Goal: Check status: Check status

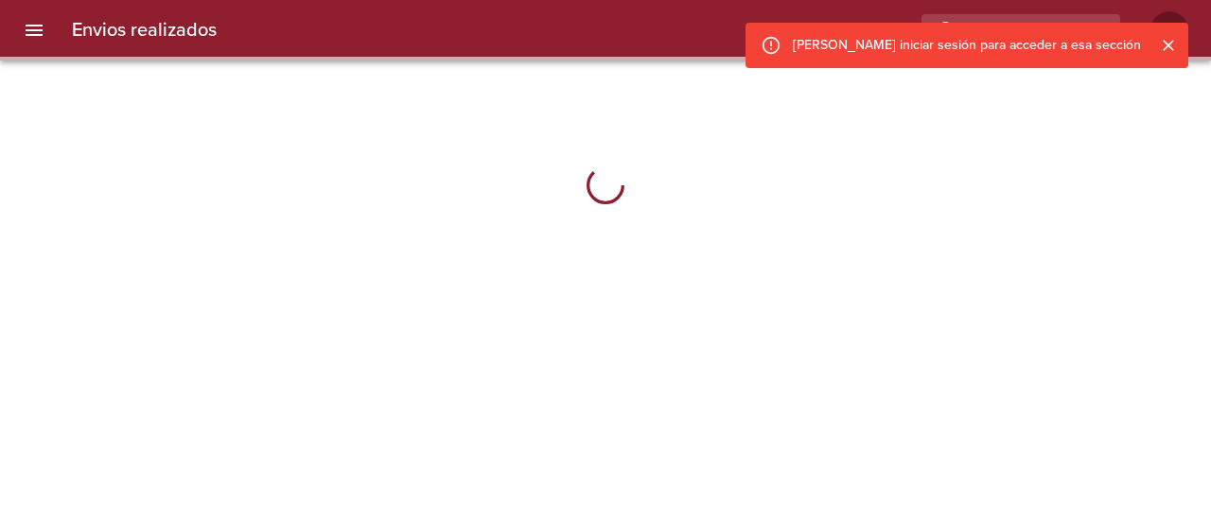
click at [1166, 46] on icon "Cerrar" at bounding box center [1168, 45] width 11 height 11
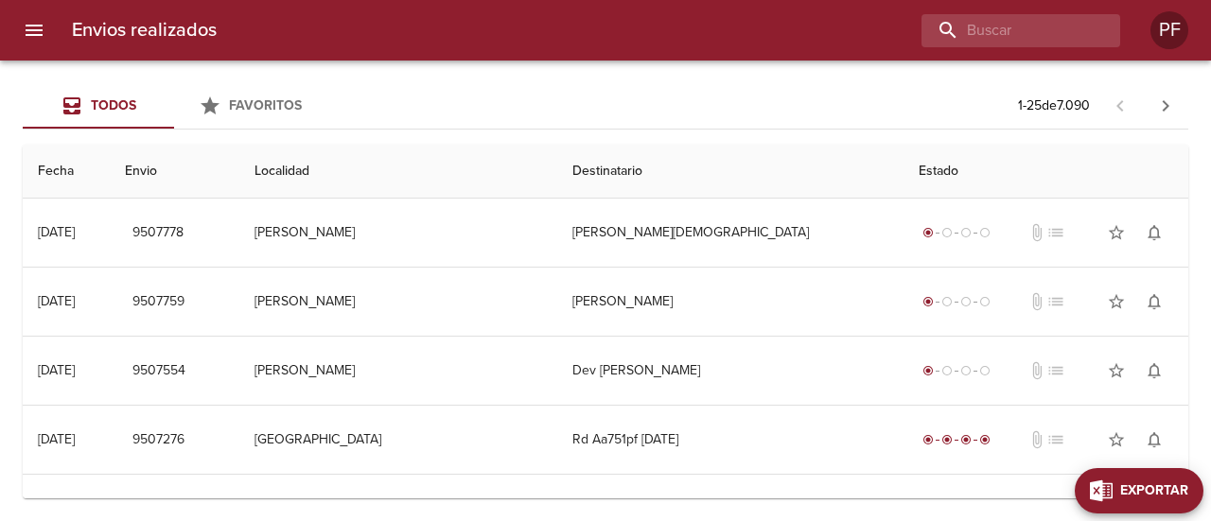
click at [1175, 472] on button "Exportar" at bounding box center [1139, 490] width 129 height 45
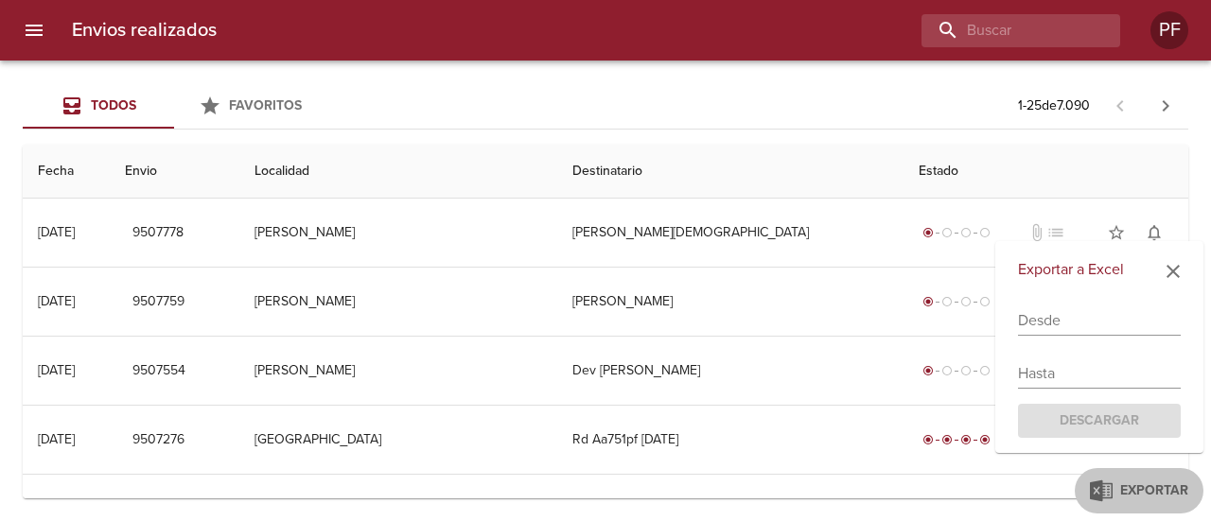
click at [1045, 311] on input "text" at bounding box center [1099, 321] width 163 height 30
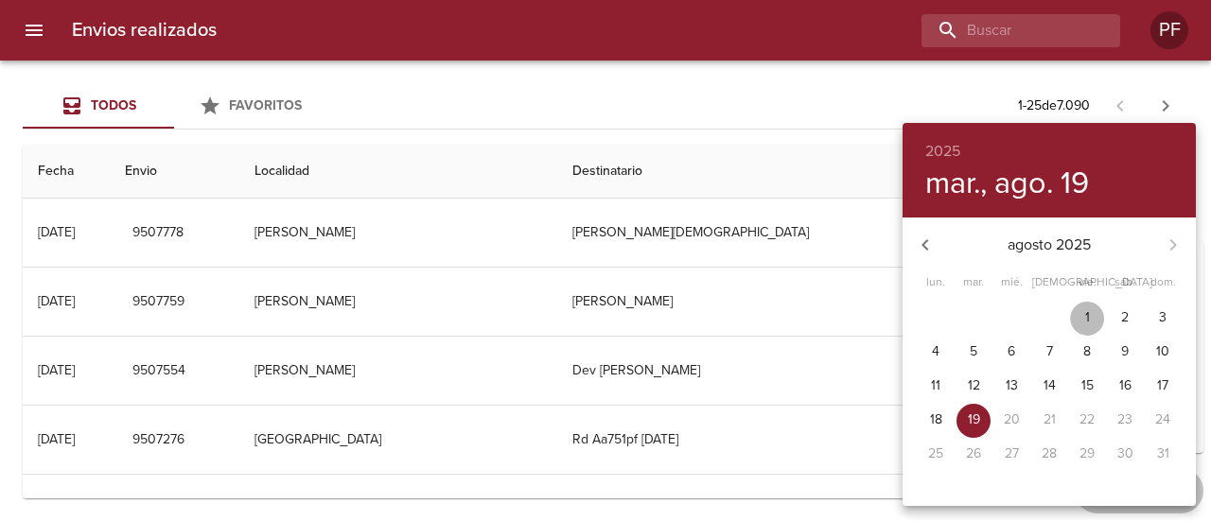
click at [1086, 306] on button "1" at bounding box center [1087, 319] width 34 height 34
type input "[DATE]"
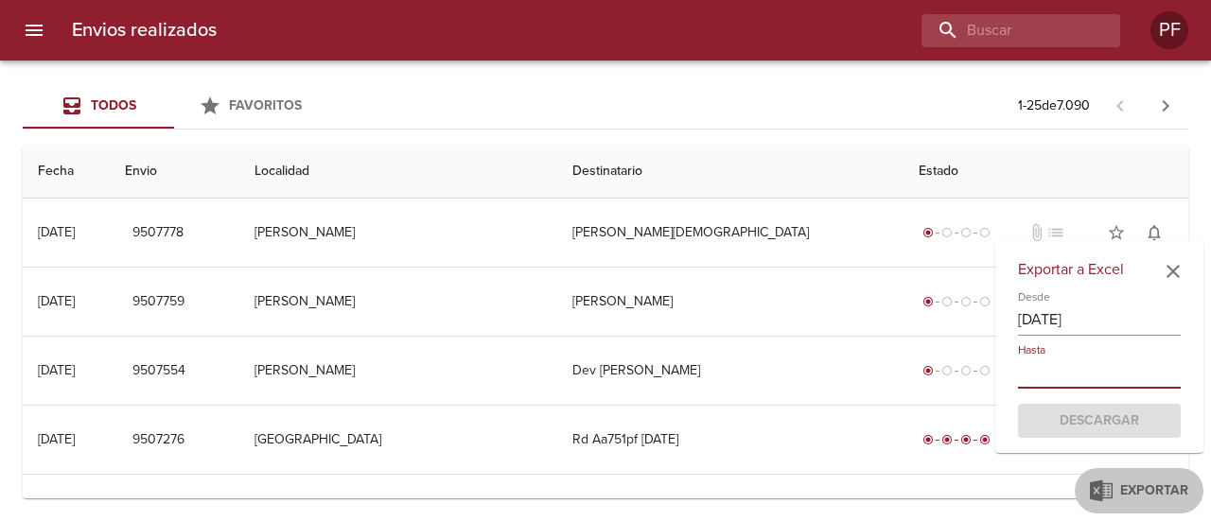
click at [1069, 373] on input "text" at bounding box center [1099, 374] width 163 height 30
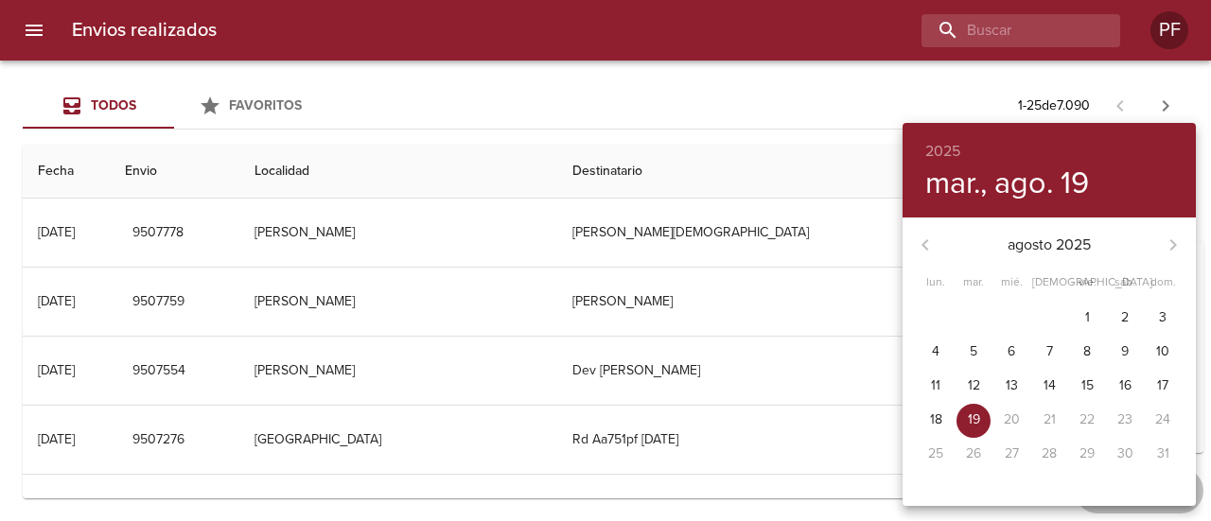
click at [978, 431] on button "19" at bounding box center [974, 421] width 34 height 34
type input "[DATE]"
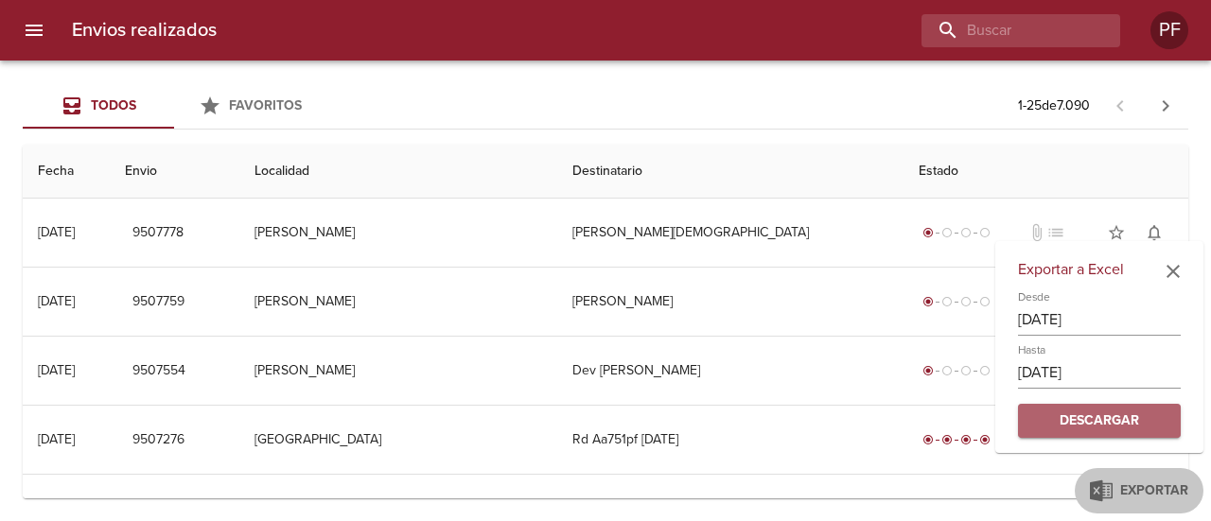
click at [1134, 417] on span "Descargar" at bounding box center [1100, 422] width 133 height 24
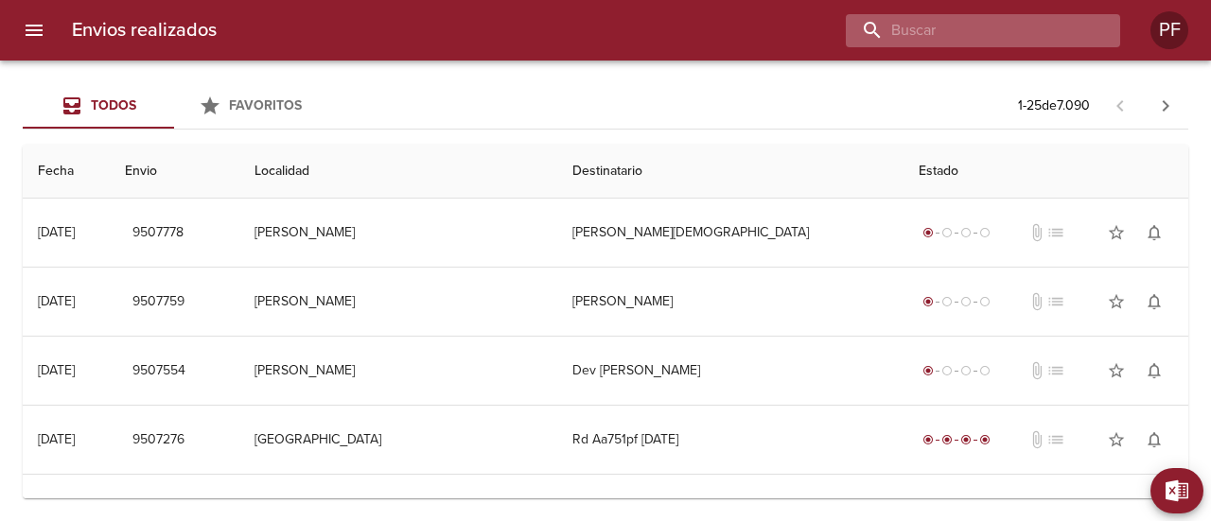
click at [1005, 39] on input "buscar" at bounding box center [967, 30] width 242 height 33
paste input "[PERSON_NAME] [PERSON_NAME]"
click at [884, 32] on input "[PERSON_NAME] [PERSON_NAME]" at bounding box center [967, 30] width 242 height 33
click at [878, 32] on input "[PERSON_NAME] [PERSON_NAME]" at bounding box center [967, 30] width 242 height 33
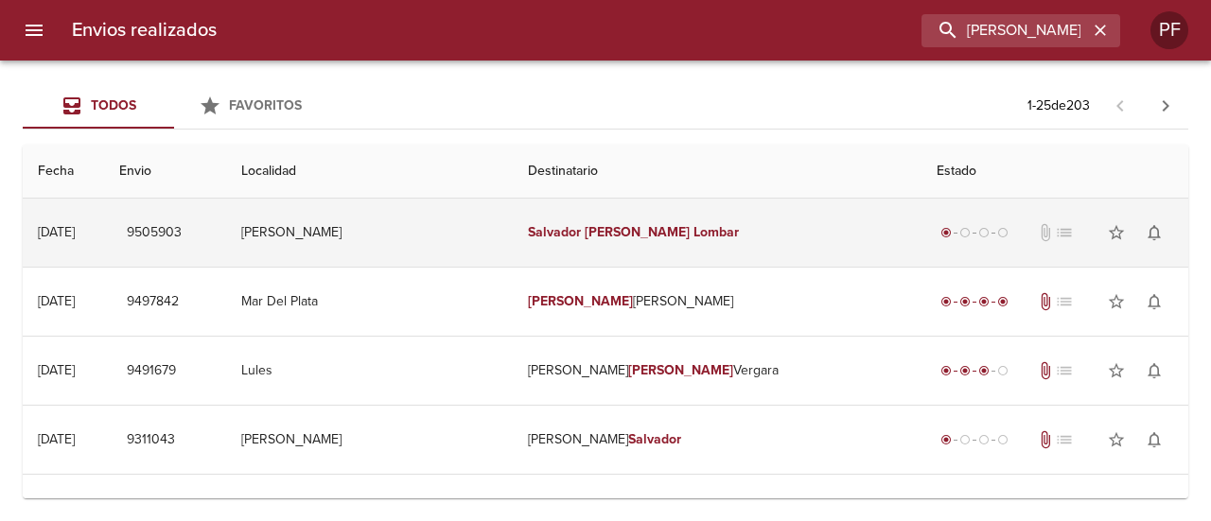
click at [922, 236] on td "radio_button_checked radio_button_unchecked radio_button_unchecked radio_button…" at bounding box center [1055, 233] width 267 height 68
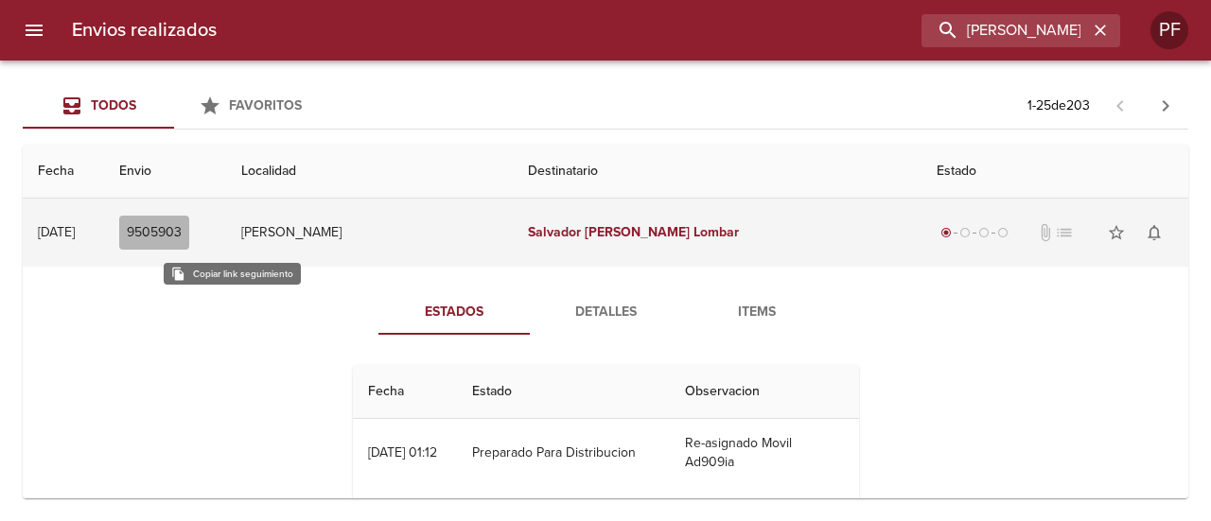
click at [182, 236] on span "9505903" at bounding box center [154, 233] width 55 height 24
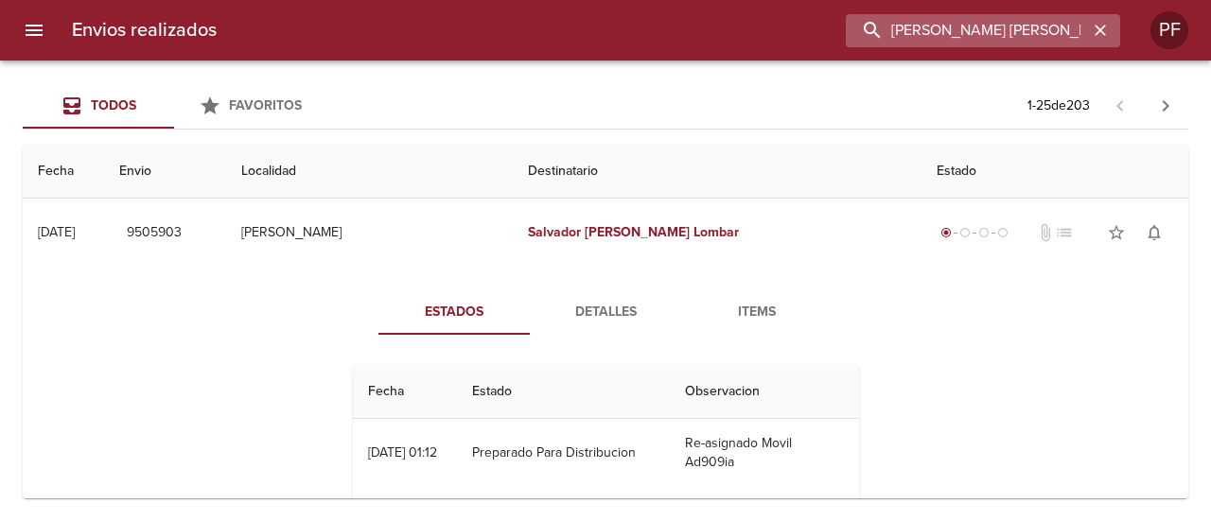
click at [1037, 32] on input "[PERSON_NAME] [PERSON_NAME]" at bounding box center [967, 30] width 242 height 33
paste input "[PERSON_NAME]"
type input "[PERSON_NAME]"
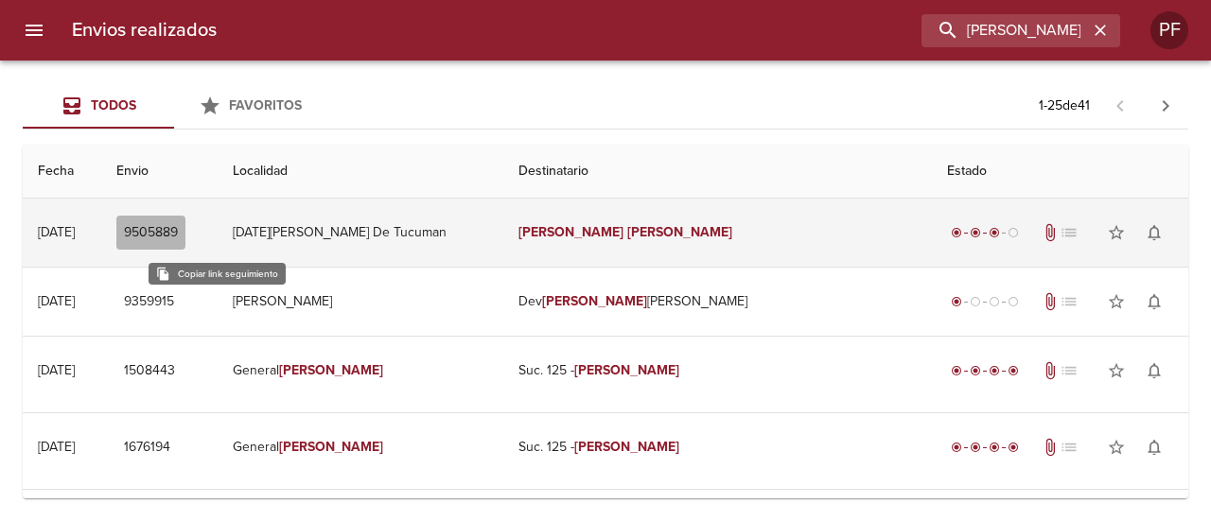
click at [178, 230] on span "9505889" at bounding box center [151, 233] width 54 height 24
click at [657, 215] on td "[PERSON_NAME]" at bounding box center [718, 233] width 429 height 68
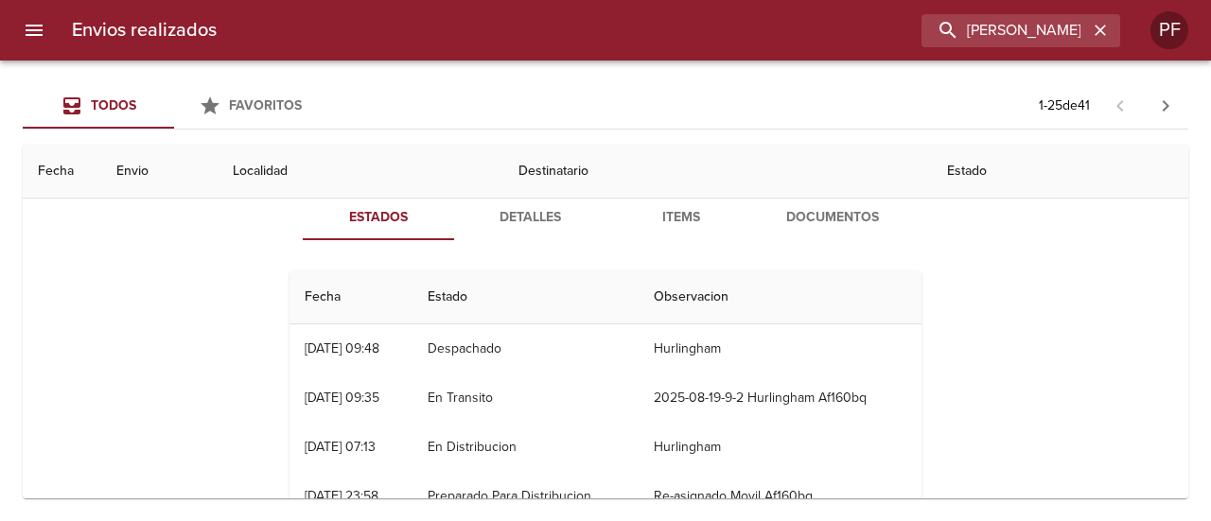
click at [483, 351] on td "Despachado" at bounding box center [526, 349] width 226 height 49
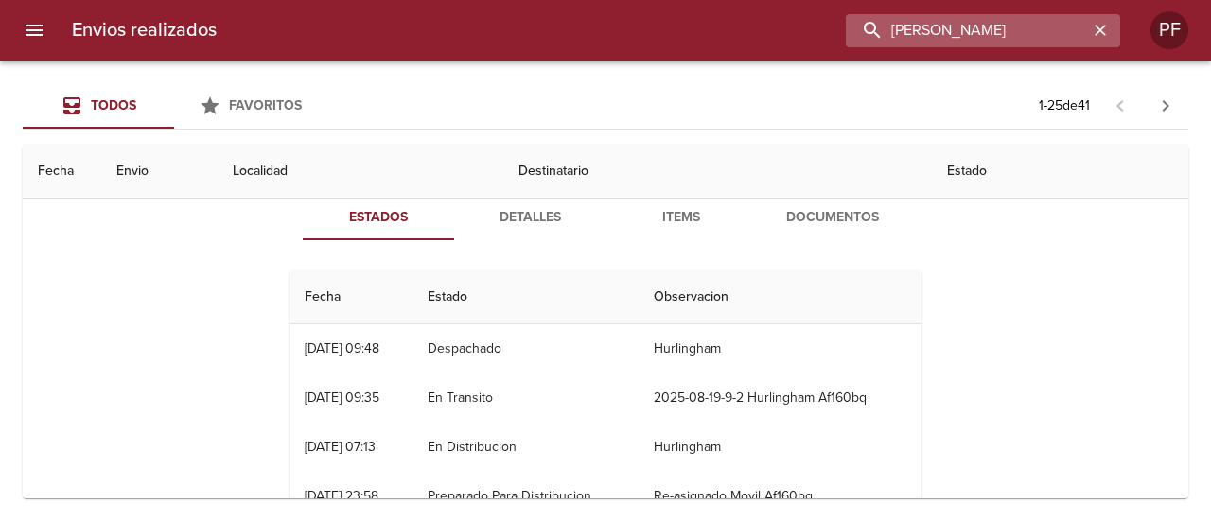
click at [1024, 32] on input "[PERSON_NAME]" at bounding box center [967, 30] width 242 height 33
paste input "9505876"
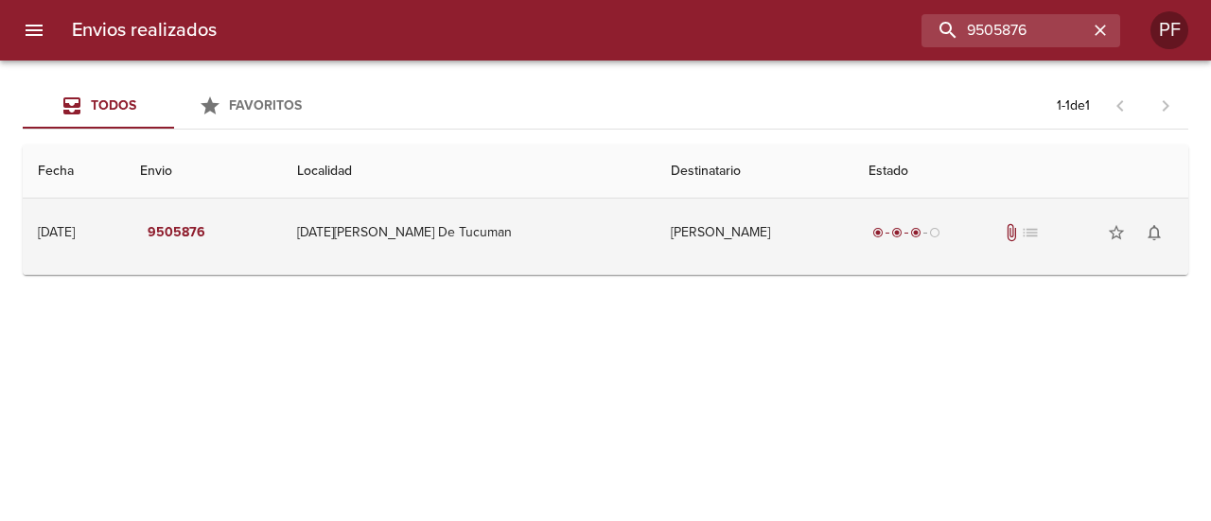
click at [365, 226] on td "[DATE][PERSON_NAME] De Tucuman" at bounding box center [468, 233] width 373 height 68
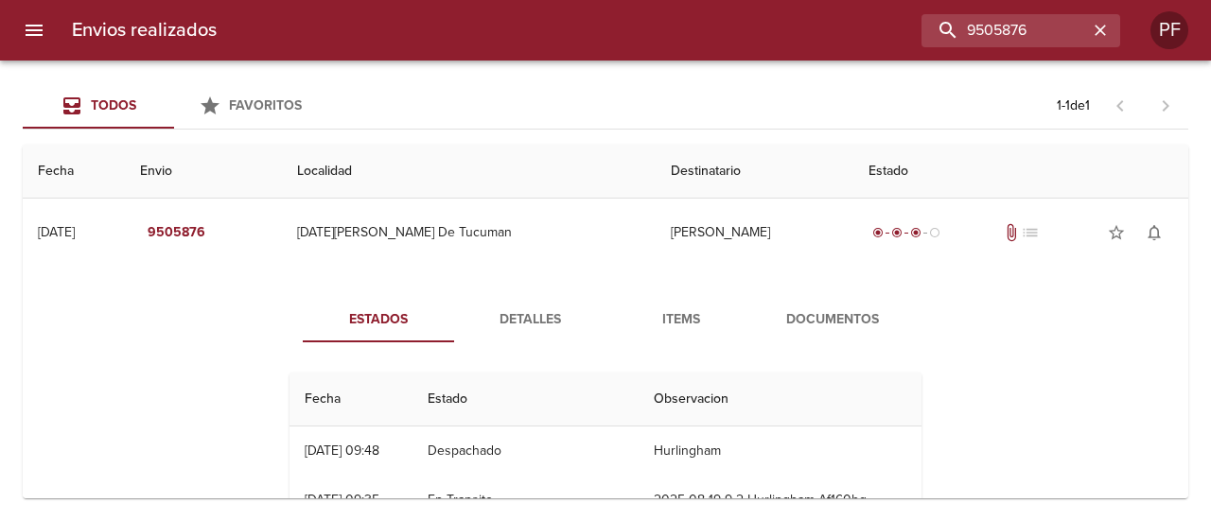
scroll to position [95, 0]
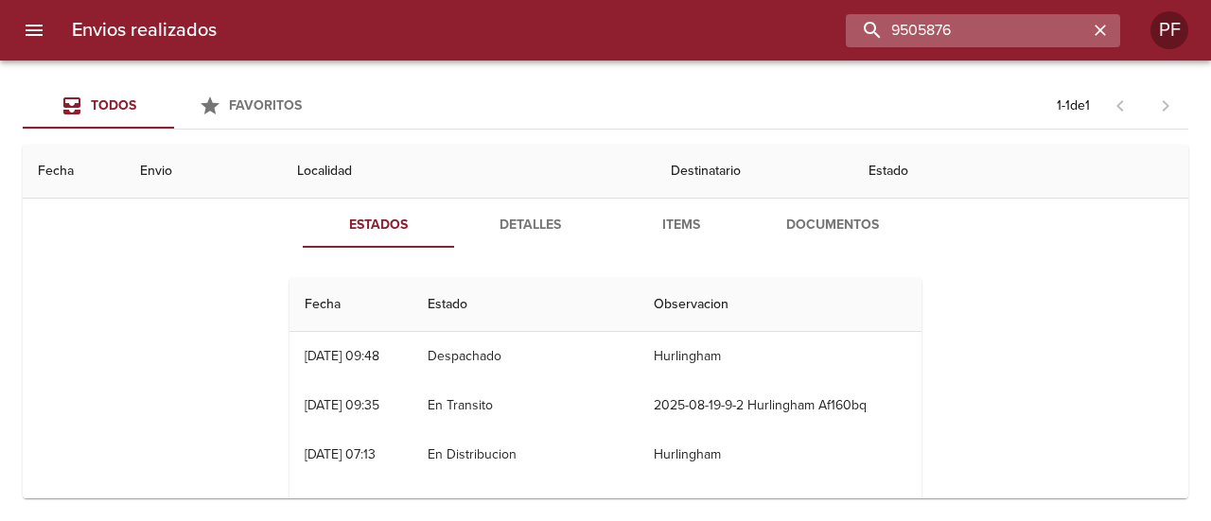
click at [981, 29] on input "9505876" at bounding box center [967, 30] width 242 height 33
paste input "497797"
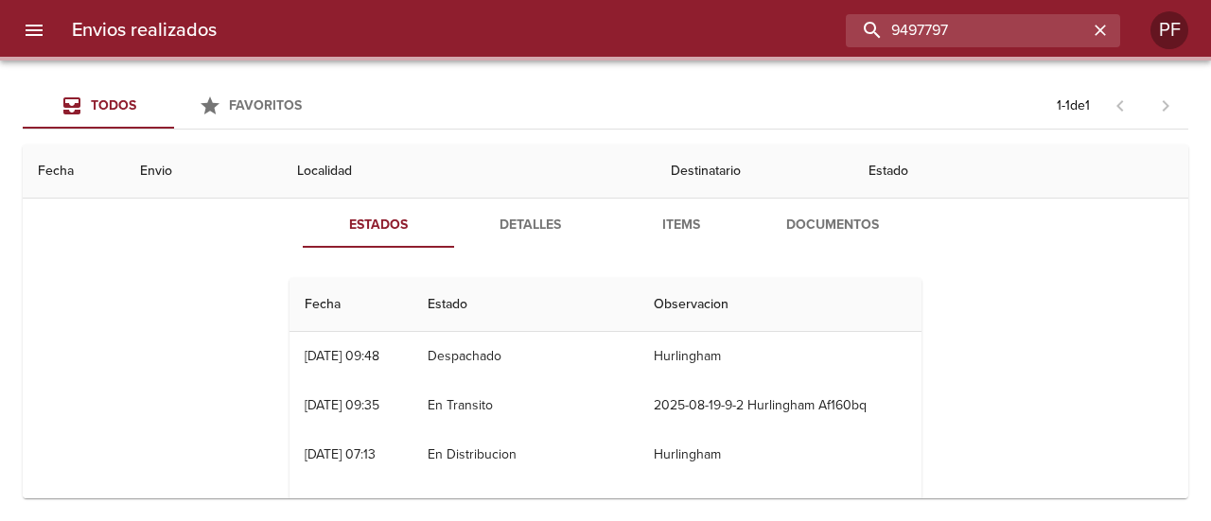
scroll to position [0, 0]
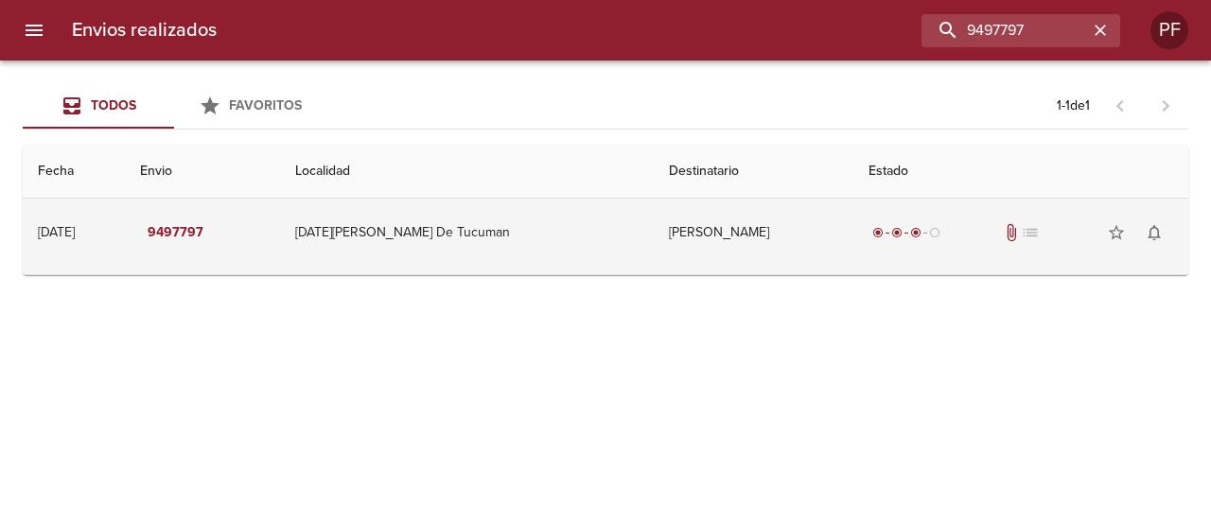
click at [572, 241] on td "[DATE][PERSON_NAME] De Tucuman" at bounding box center [467, 233] width 374 height 68
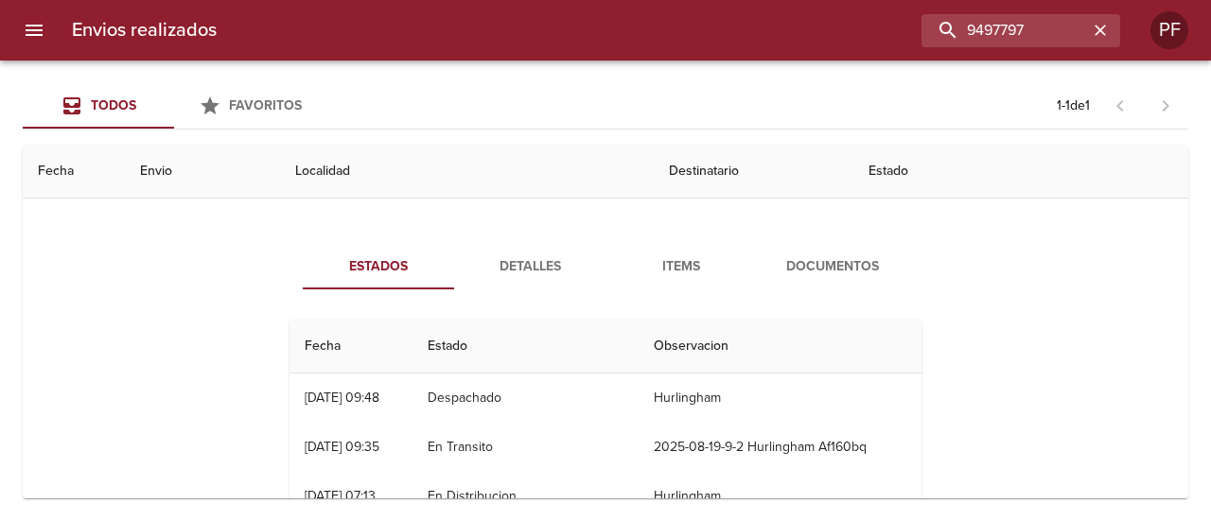
scroll to position [95, 0]
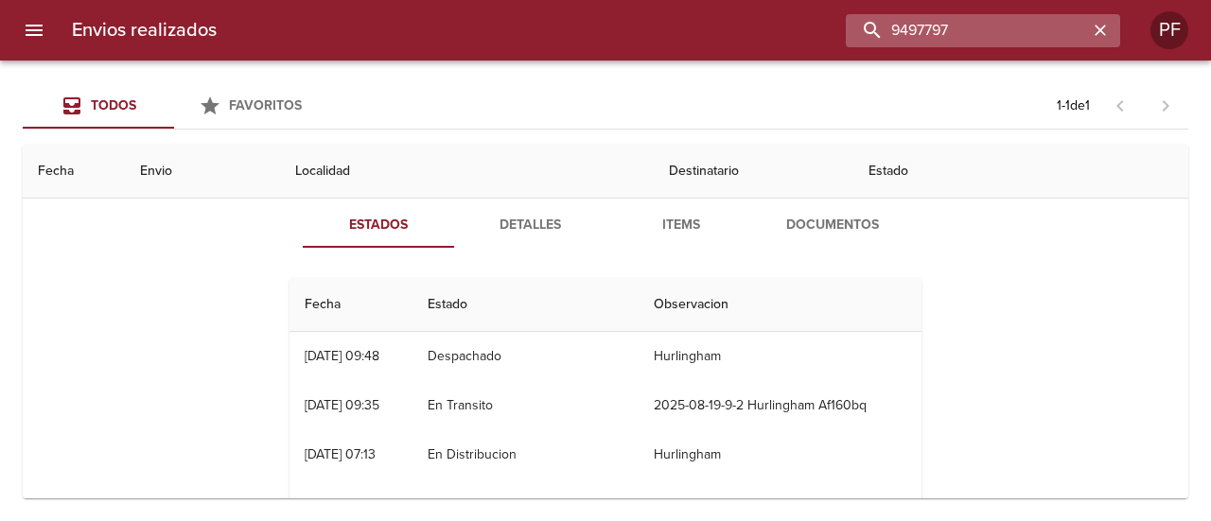
click at [984, 35] on input "9497797" at bounding box center [967, 30] width 242 height 33
paste input "68"
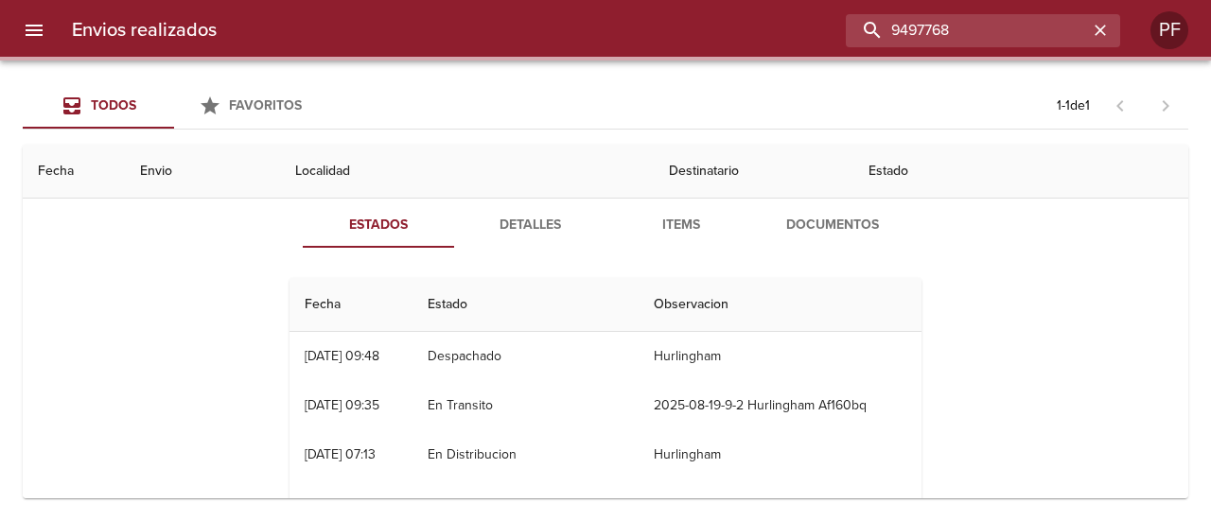
scroll to position [0, 0]
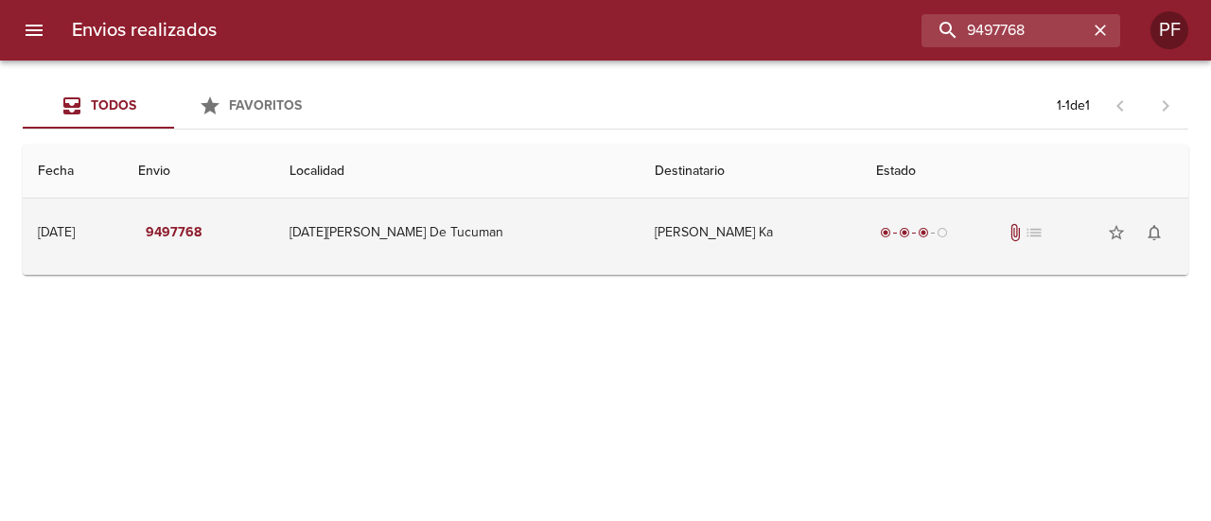
click at [358, 247] on td "[DATE][PERSON_NAME] De Tucuman" at bounding box center [456, 233] width 365 height 68
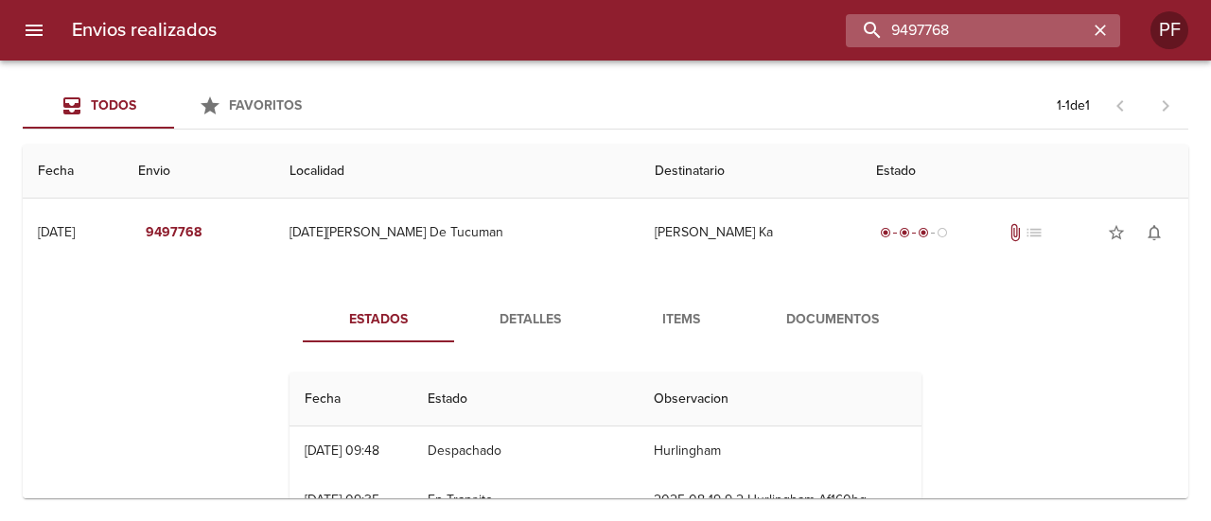
click at [995, 37] on input "9497768" at bounding box center [967, 30] width 242 height 33
paste input "[PERSON_NAME] [PERSON_NAME]"
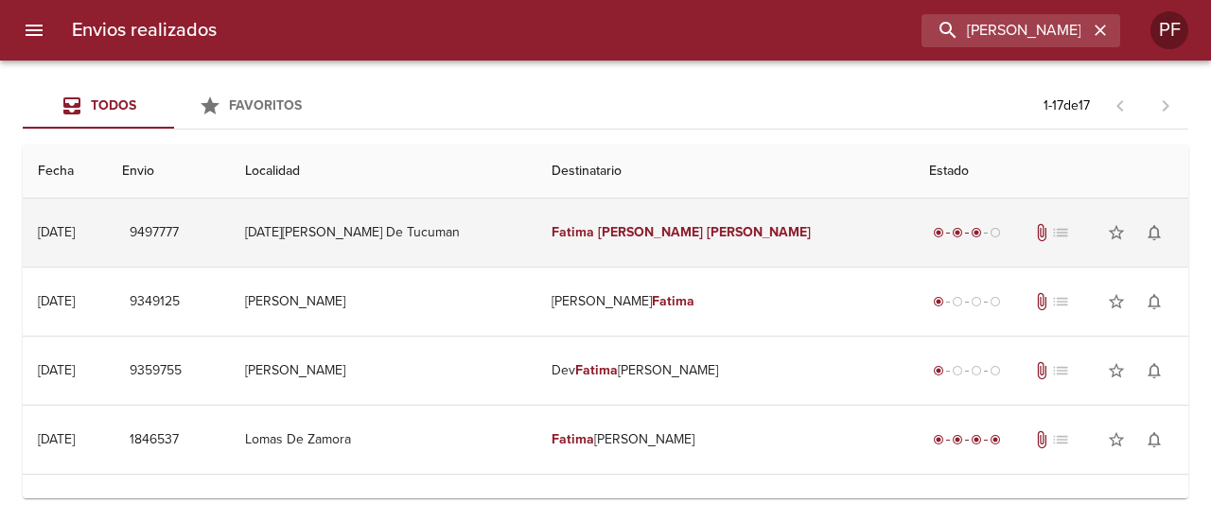
click at [707, 228] on em "[PERSON_NAME]" at bounding box center [759, 232] width 105 height 16
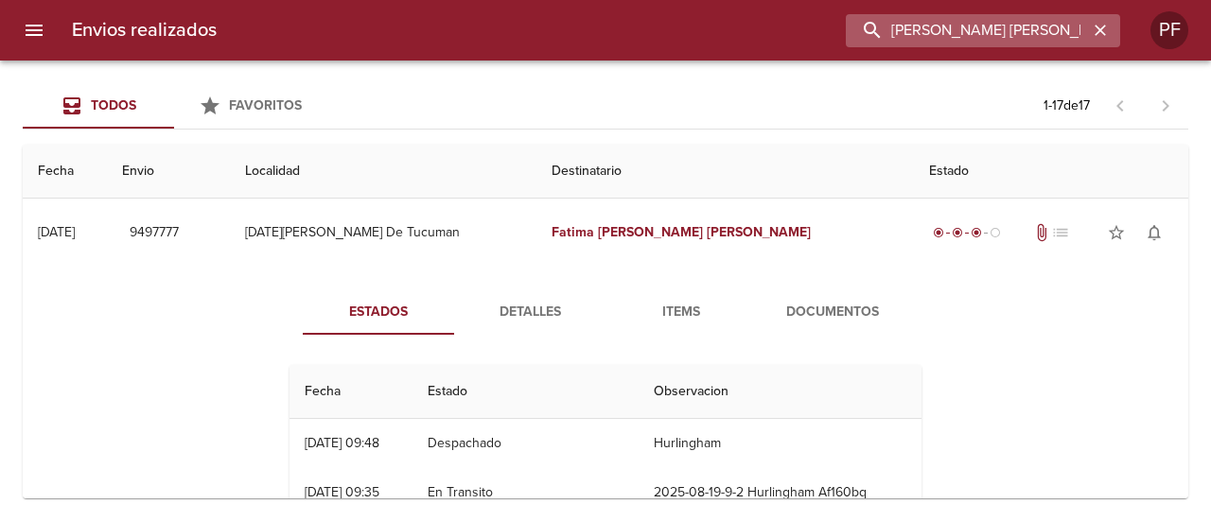
click at [1011, 27] on input "[PERSON_NAME] [PERSON_NAME]" at bounding box center [967, 30] width 242 height 33
paste input "[PERSON_NAME]"
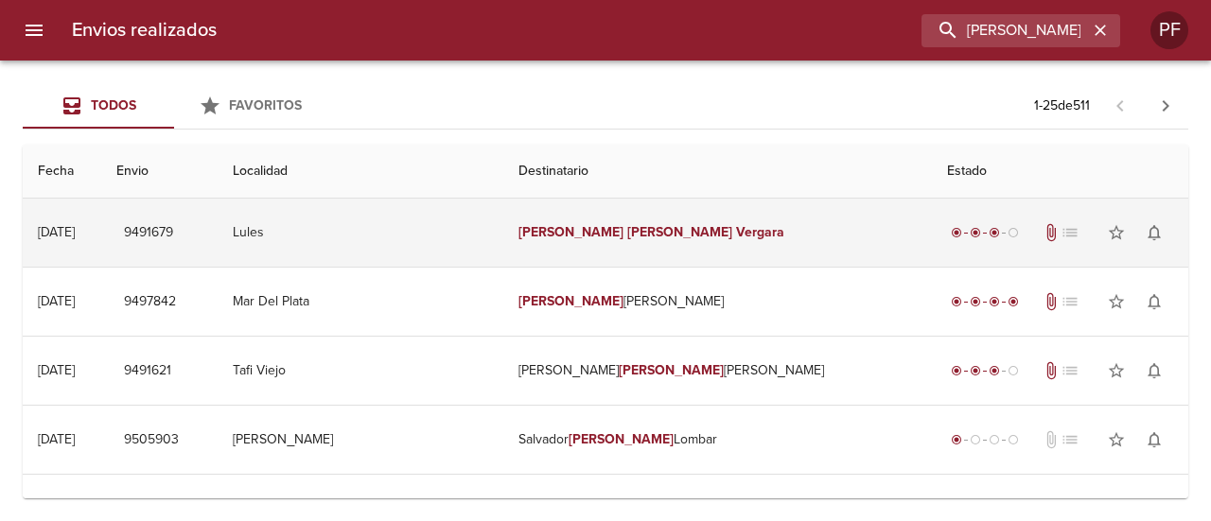
click at [504, 255] on td "Lules" at bounding box center [361, 233] width 286 height 68
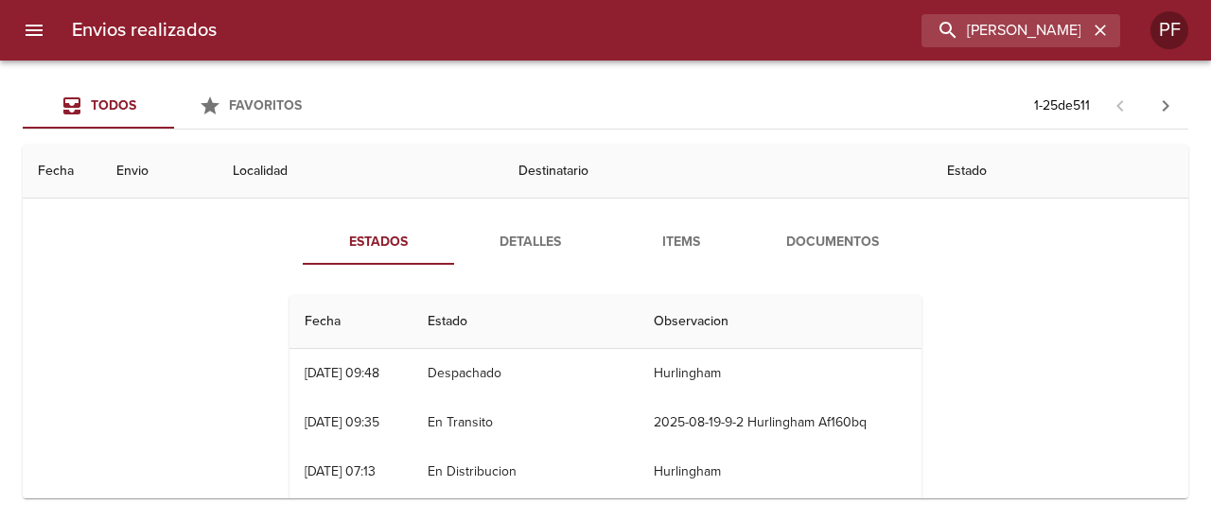
scroll to position [95, 0]
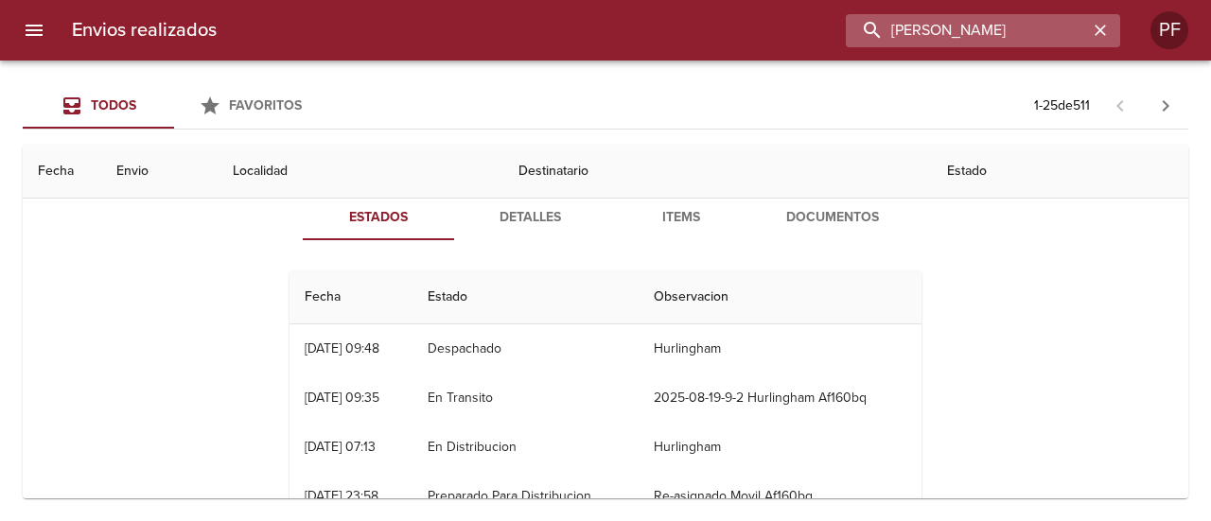
click at [1003, 37] on input "[PERSON_NAME]" at bounding box center [967, 30] width 242 height 33
paste input "128784456"
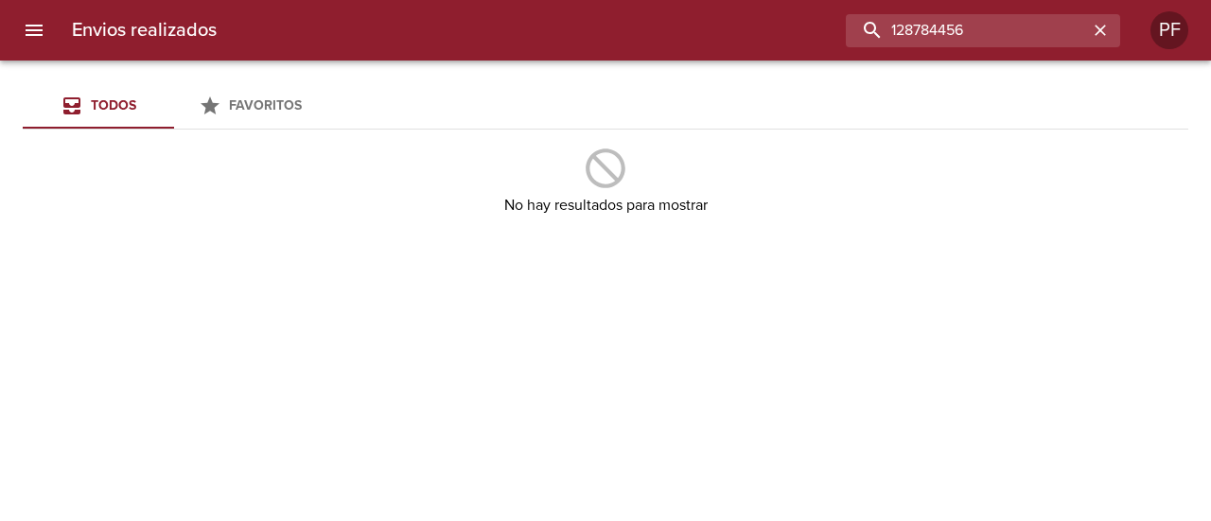
drag, startPoint x: 992, startPoint y: 33, endPoint x: 669, endPoint y: 41, distance: 322.8
click at [669, 41] on div "128784456" at bounding box center [676, 30] width 889 height 33
paste input "[PERSON_NAME]"
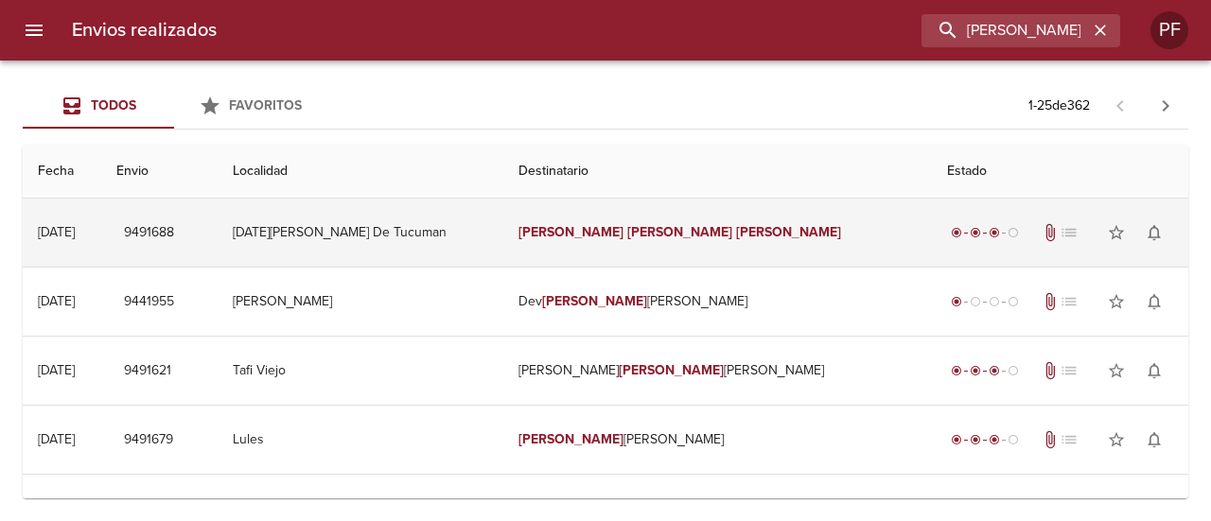
click at [433, 243] on td "[DATE][PERSON_NAME] De Tucuman" at bounding box center [361, 233] width 286 height 68
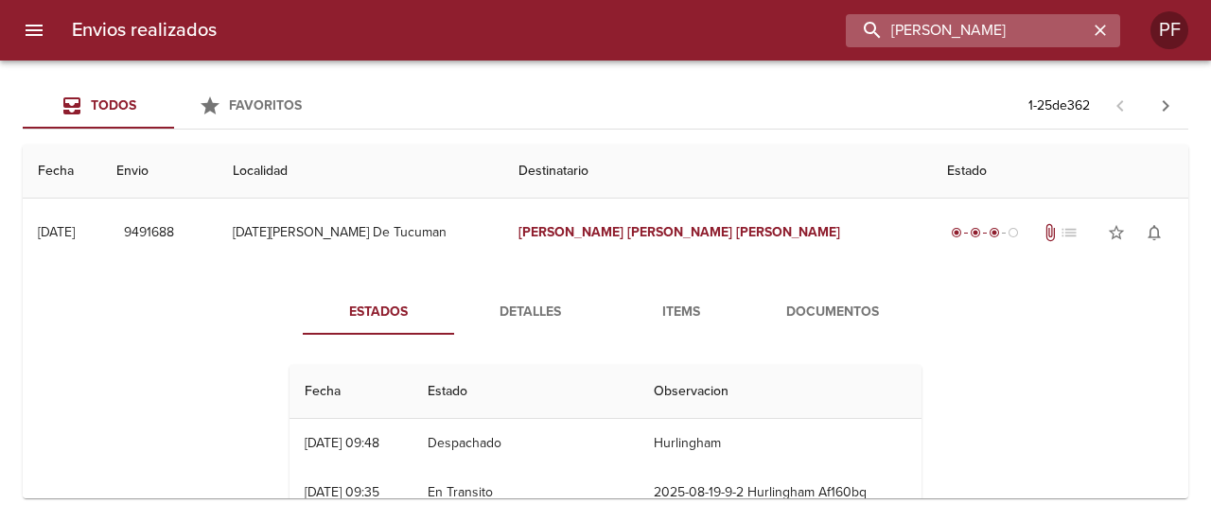
click at [1051, 29] on input "[PERSON_NAME]" at bounding box center [967, 30] width 242 height 33
paste input "[PERSON_NAME]"
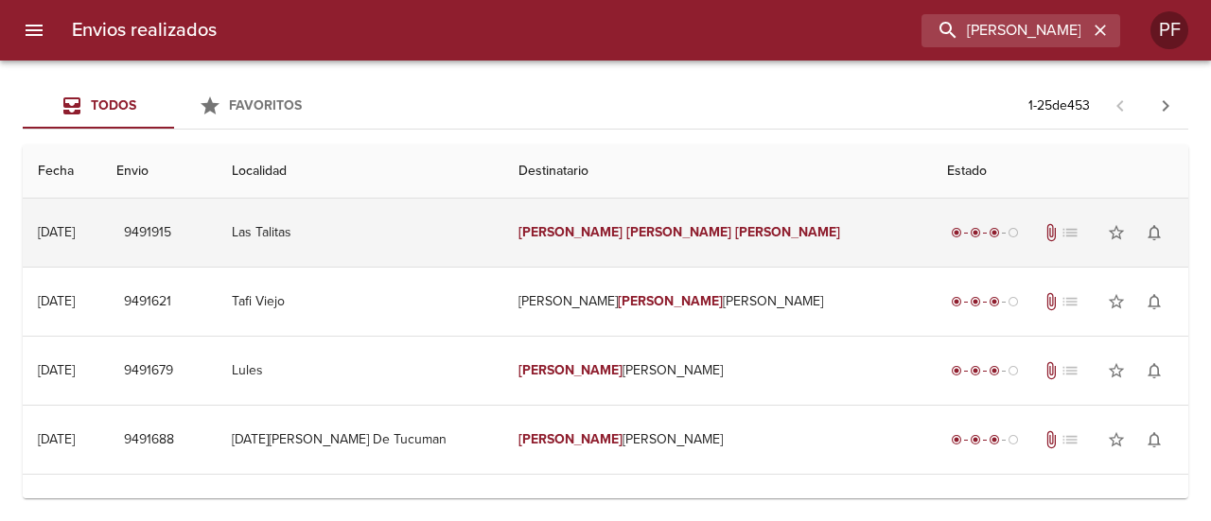
click at [668, 240] on td "[PERSON_NAME]" at bounding box center [718, 233] width 429 height 68
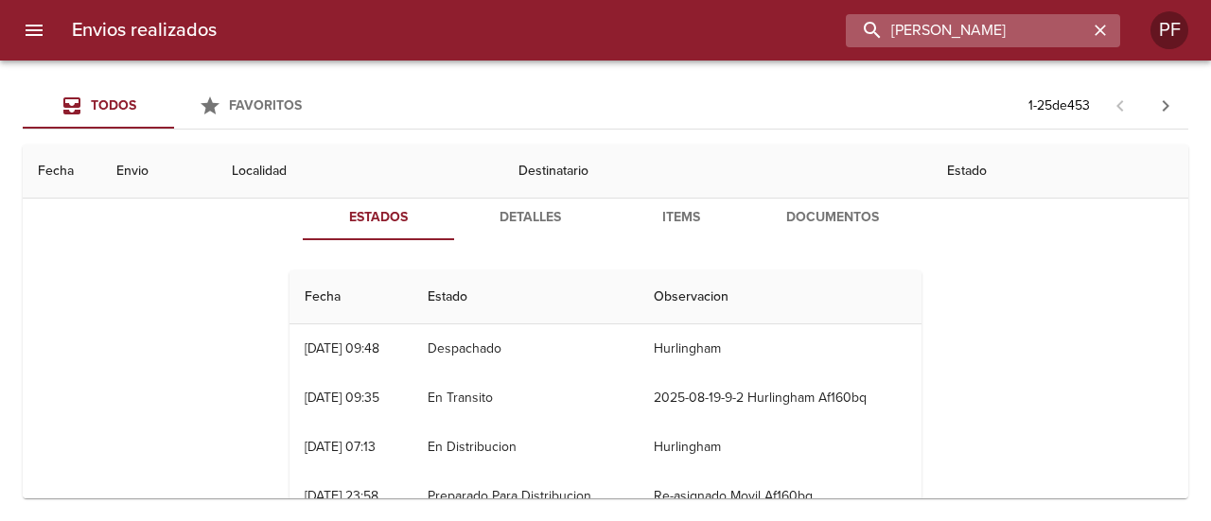
click at [1025, 27] on input "[PERSON_NAME]" at bounding box center [967, 30] width 242 height 33
paste input "[PERSON_NAME] [PERSON_NAME]"
type input "[PERSON_NAME] [PERSON_NAME]"
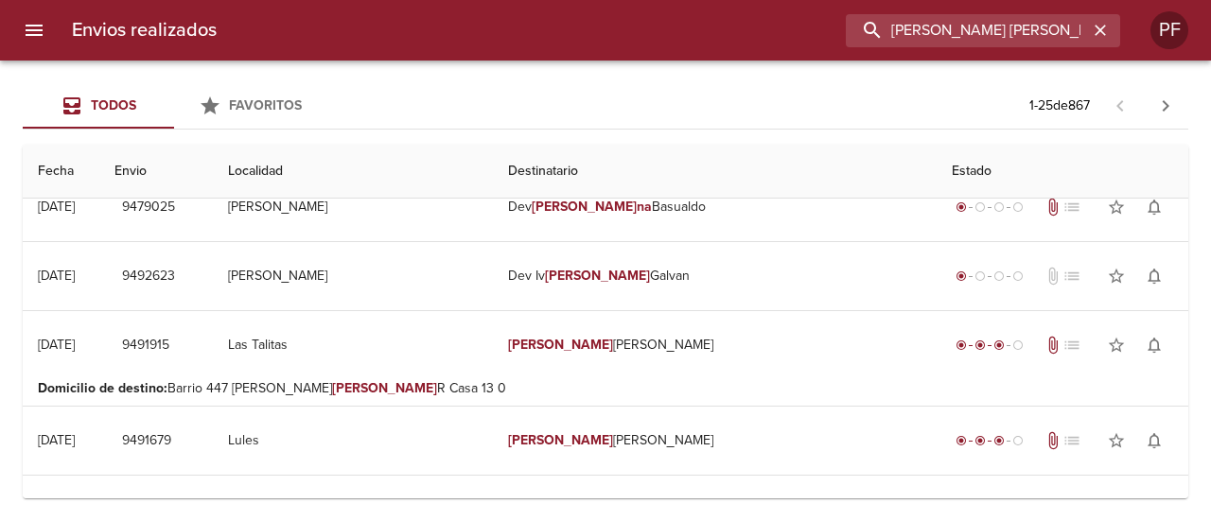
scroll to position [0, 0]
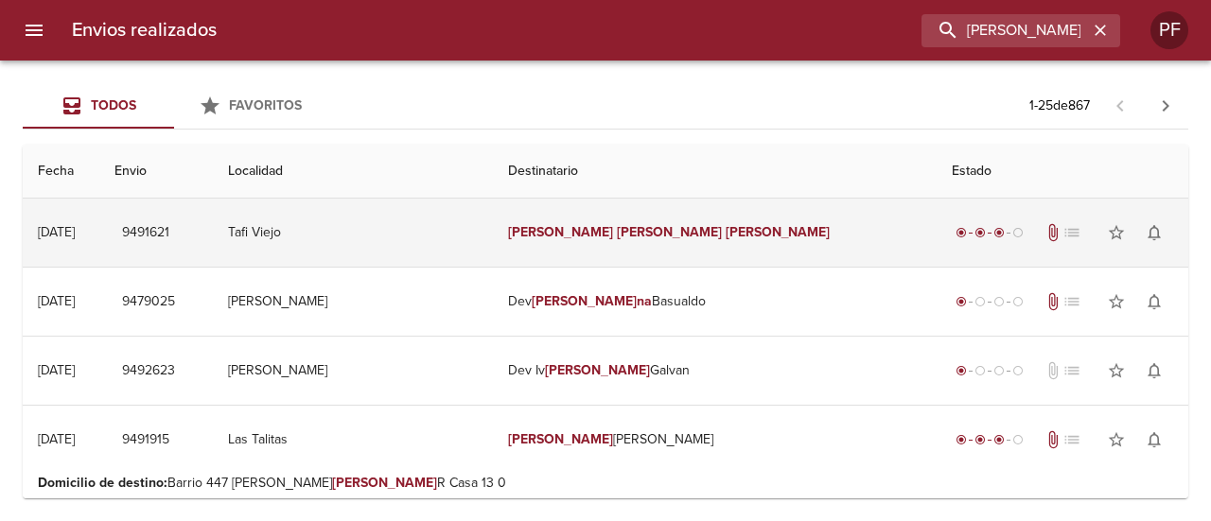
click at [594, 208] on td "[PERSON_NAME] [PERSON_NAME]" at bounding box center [715, 233] width 444 height 68
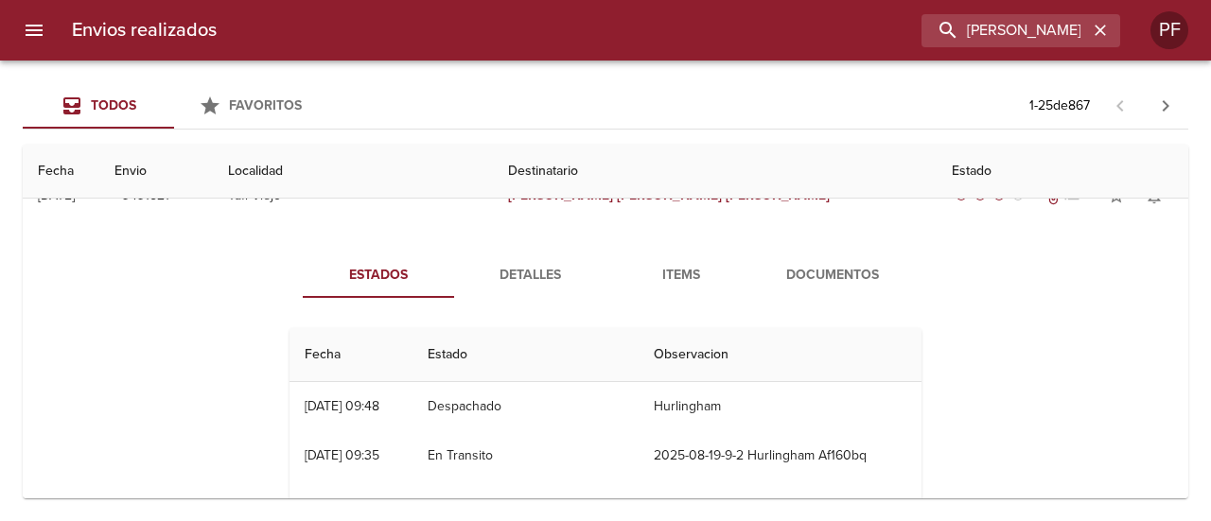
scroll to position [95, 0]
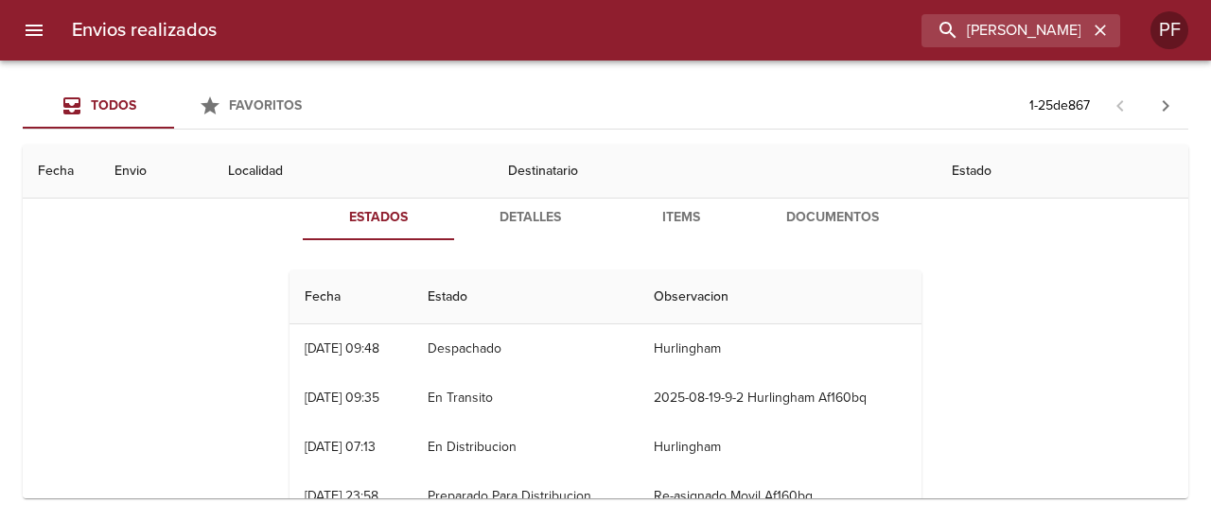
click at [937, 173] on th "Estado" at bounding box center [1063, 172] width 252 height 54
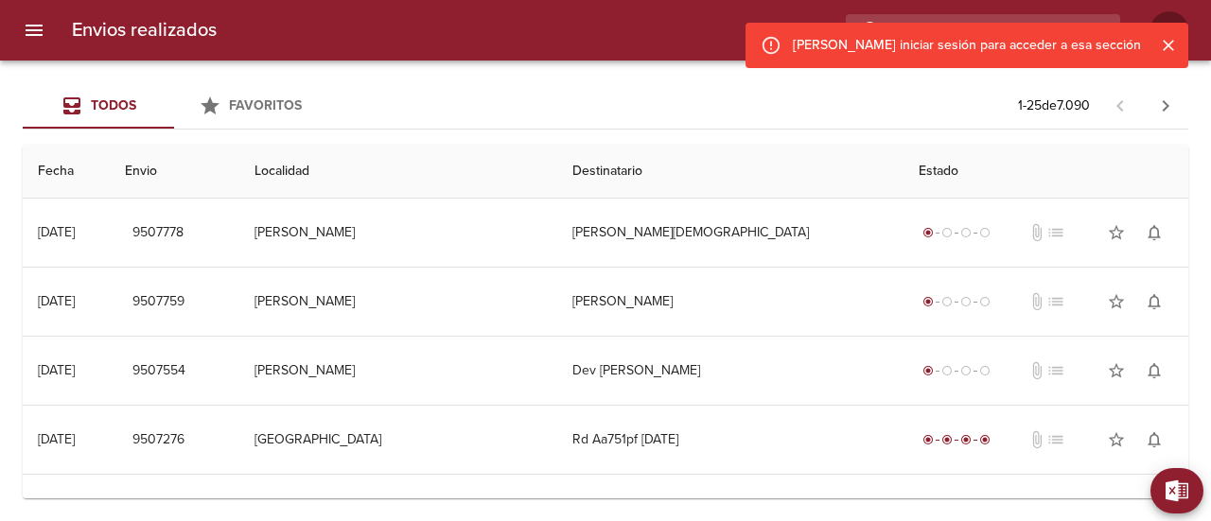
click at [989, 22] on input "buscar" at bounding box center [967, 30] width 242 height 33
paste input "VALERIA VANESA ROMAN"
type input "VALERIA VANESA ROMAN"
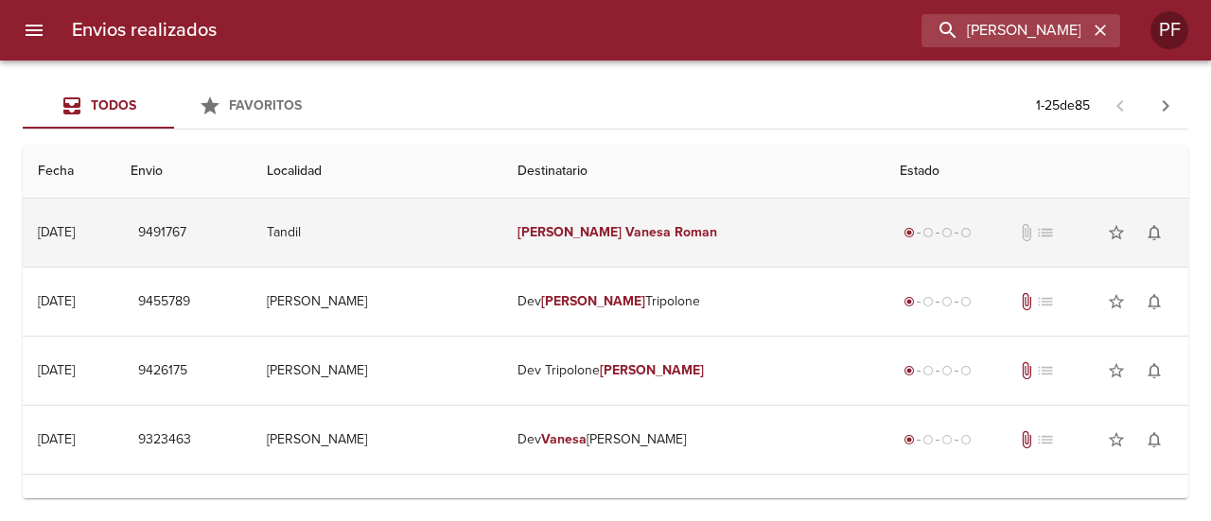
click at [626, 228] on em "Vanesa" at bounding box center [648, 232] width 45 height 16
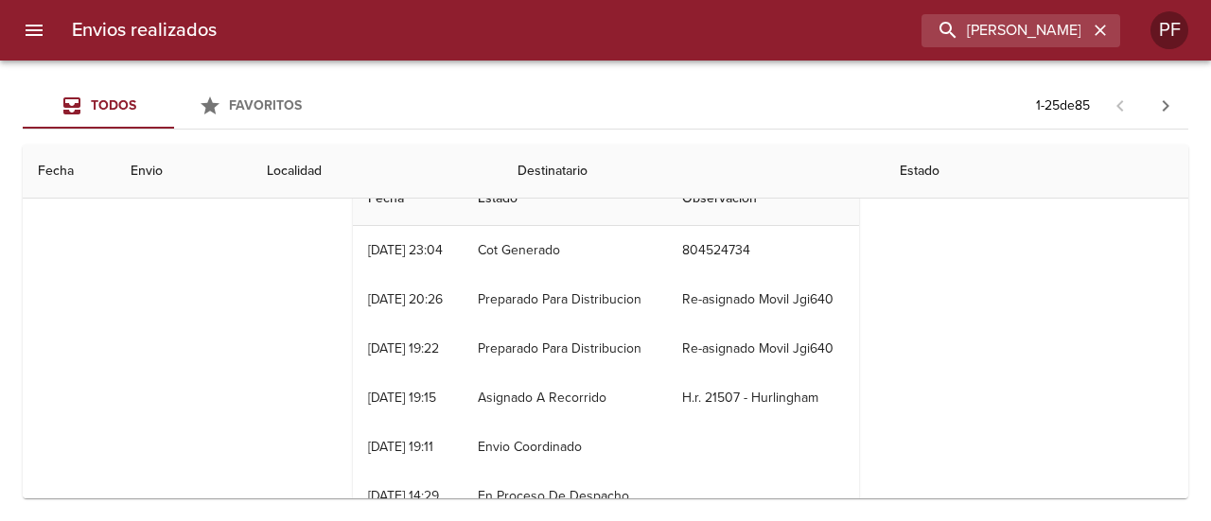
scroll to position [95, 0]
